Goal: Complete application form

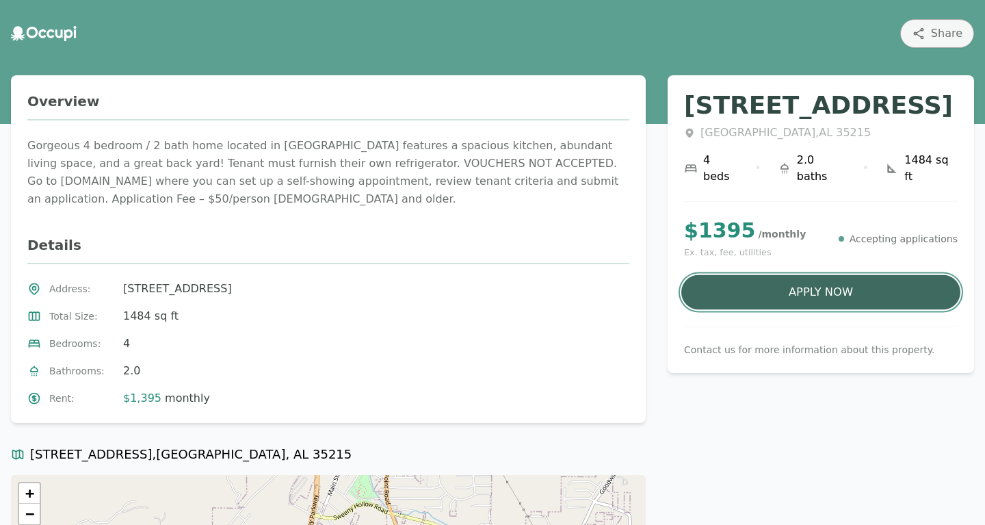
click at [757, 275] on button "Apply Now" at bounding box center [820, 292] width 279 height 35
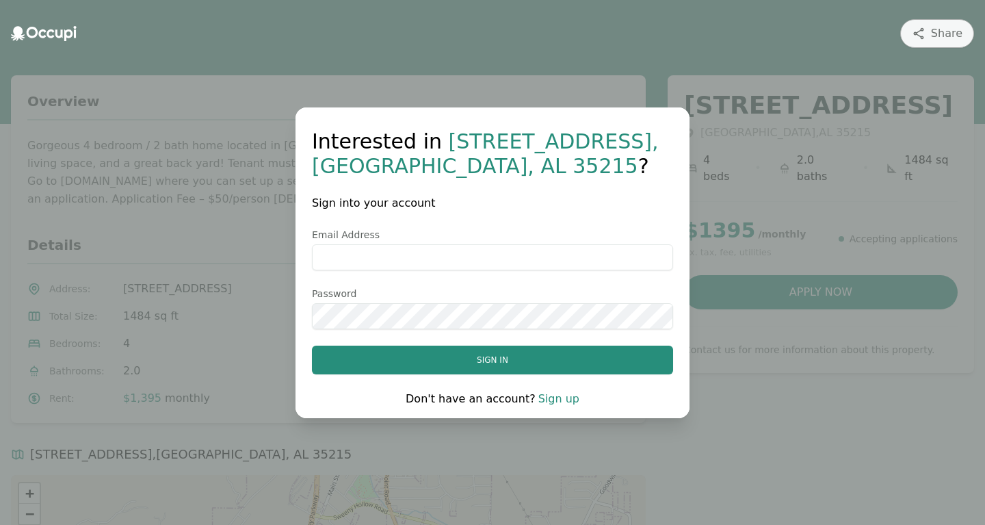
click at [545, 208] on h2 "Sign into your account" at bounding box center [492, 203] width 361 height 16
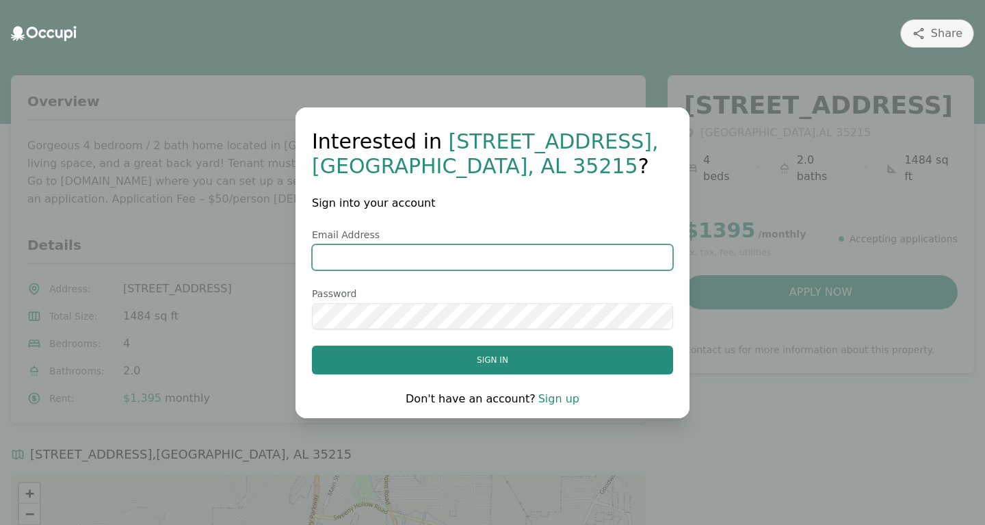
click at [505, 256] on input "Email Address" at bounding box center [492, 257] width 361 height 26
type input "**********"
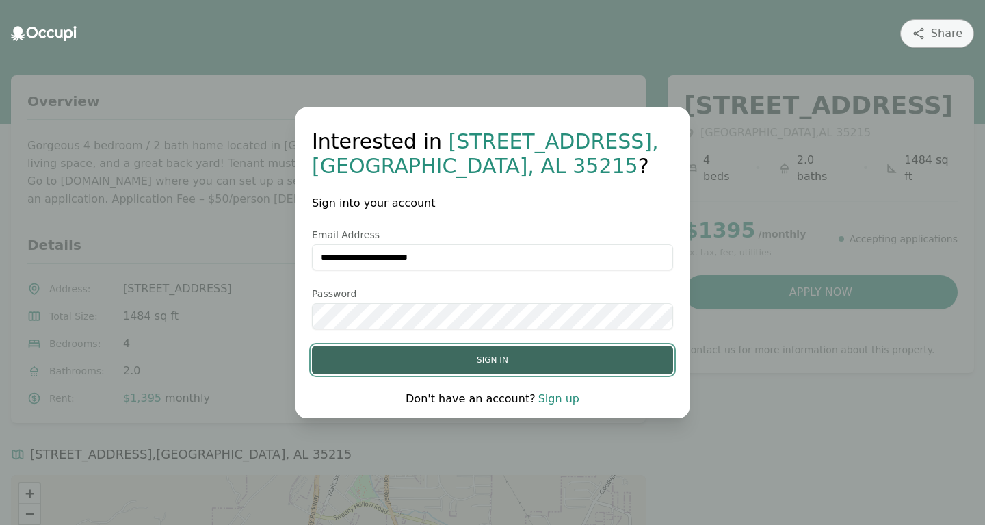
click at [586, 359] on button "Sign in" at bounding box center [492, 360] width 361 height 29
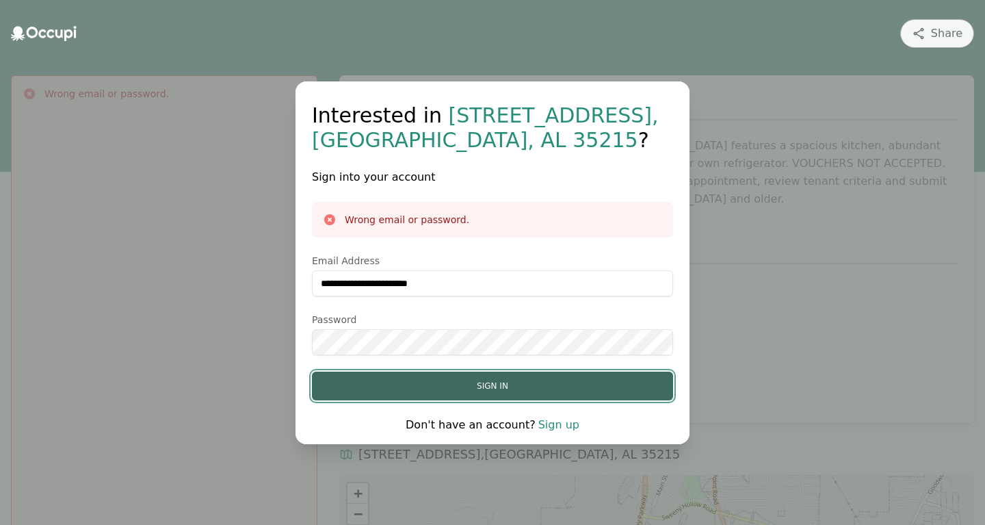
click at [509, 387] on button "Sign in" at bounding box center [492, 386] width 361 height 29
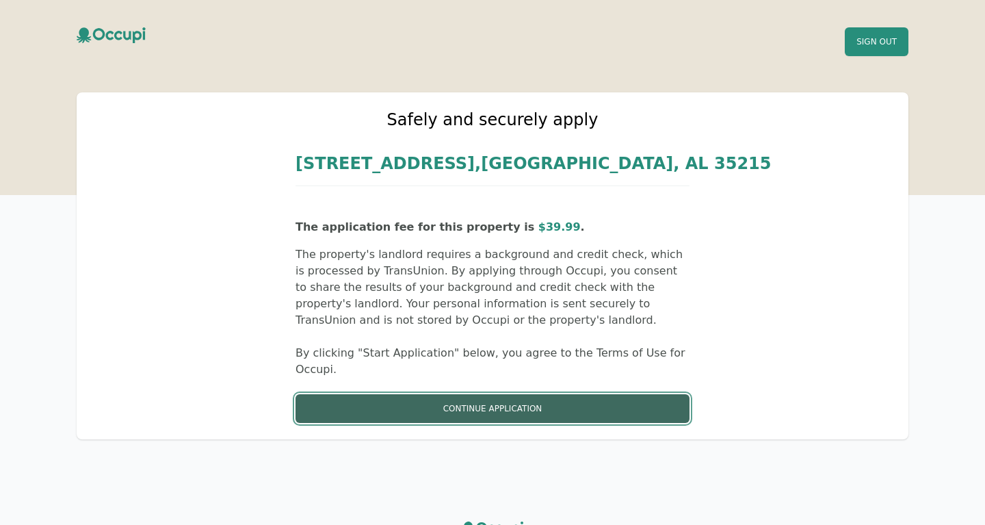
click at [488, 394] on button "Continue Application" at bounding box center [493, 408] width 394 height 29
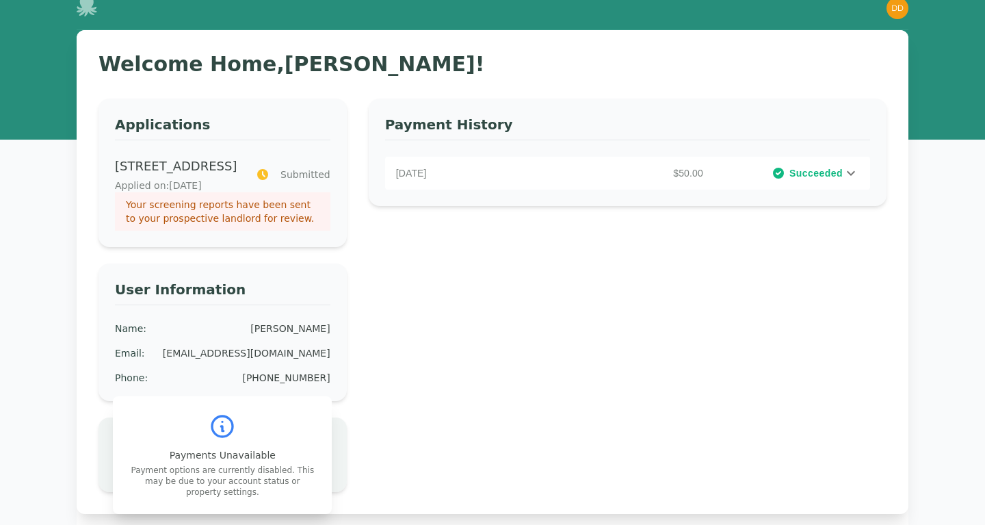
scroll to position [4, 0]
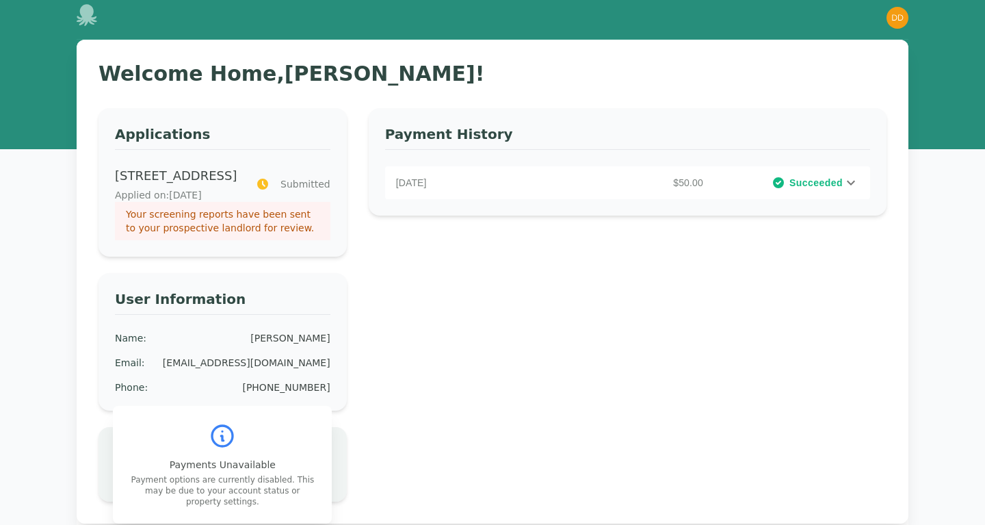
click at [859, 185] on icon at bounding box center [851, 182] width 16 height 16
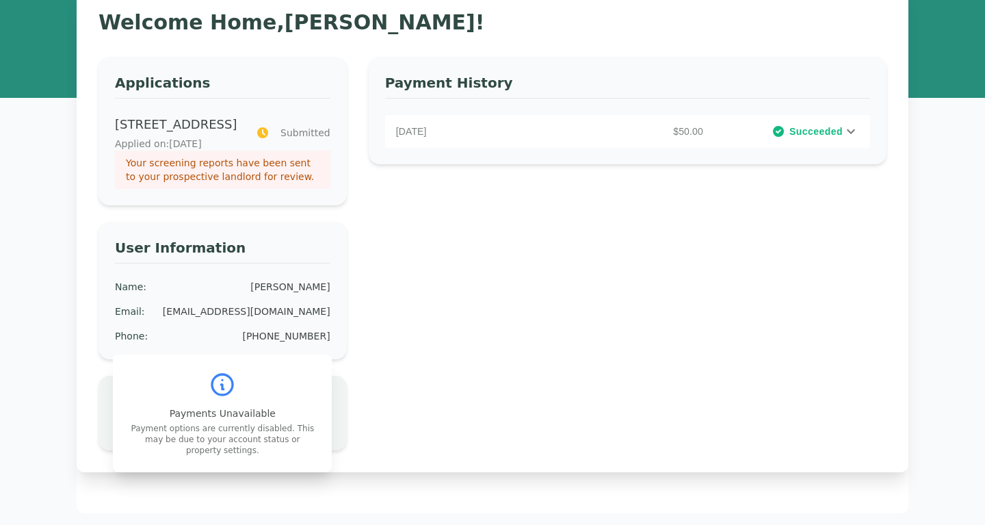
scroll to position [0, 0]
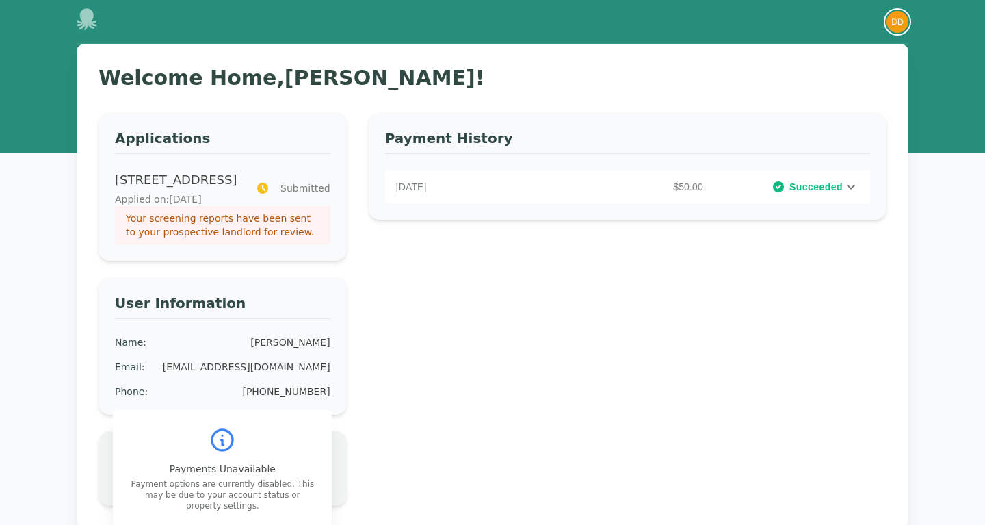
click at [900, 18] on img "button" at bounding box center [898, 22] width 22 height 22
click at [92, 16] on icon at bounding box center [87, 19] width 21 height 22
